Goal: Information Seeking & Learning: Learn about a topic

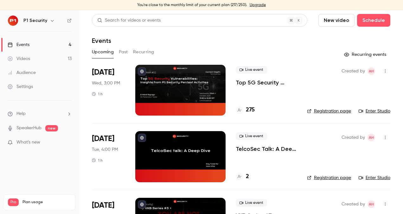
click at [266, 82] on p "Top 5G Security Vulnerabilities: Insights from P1 Security Pentest Activities" at bounding box center [266, 83] width 61 height 8
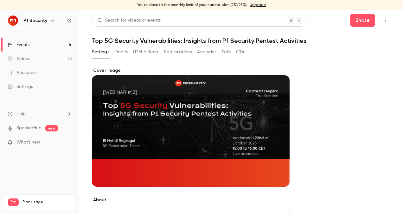
click at [179, 53] on button "Registrations" at bounding box center [178, 52] width 28 height 10
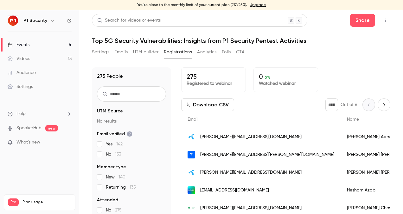
click at [102, 49] on button "Settings" at bounding box center [100, 52] width 17 height 10
